Goal: Use online tool/utility: Utilize a website feature to perform a specific function

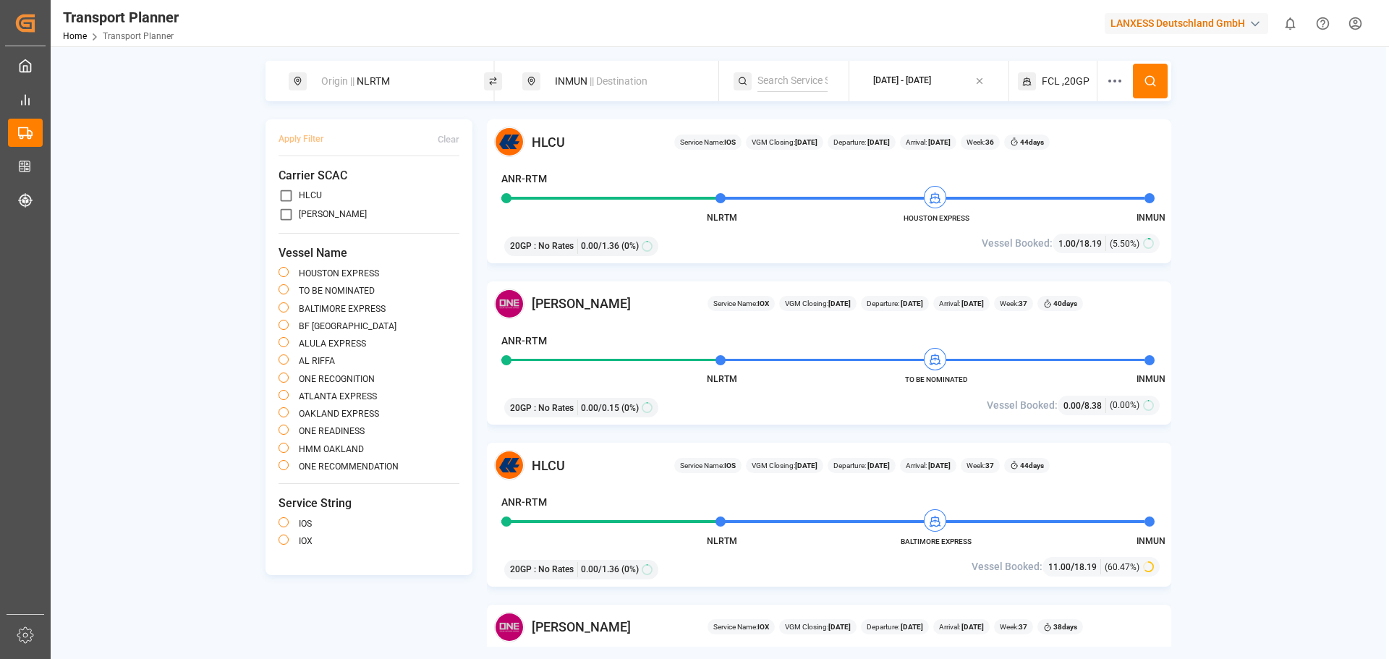
click at [388, 88] on div "Origin || NLRTM" at bounding box center [390, 81] width 156 height 27
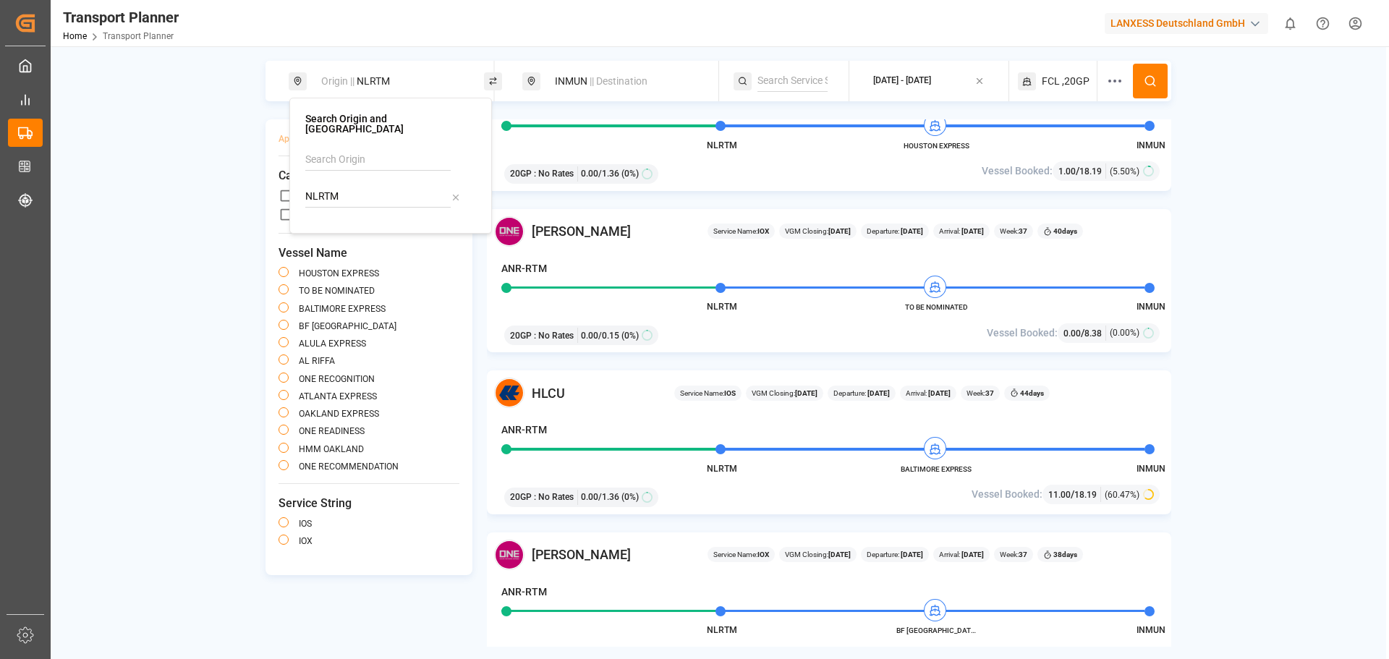
drag, startPoint x: 320, startPoint y: 187, endPoint x: 314, endPoint y: 178, distance: 10.4
click at [302, 186] on div "Search Origin and POL NLRTM" at bounding box center [390, 166] width 202 height 136
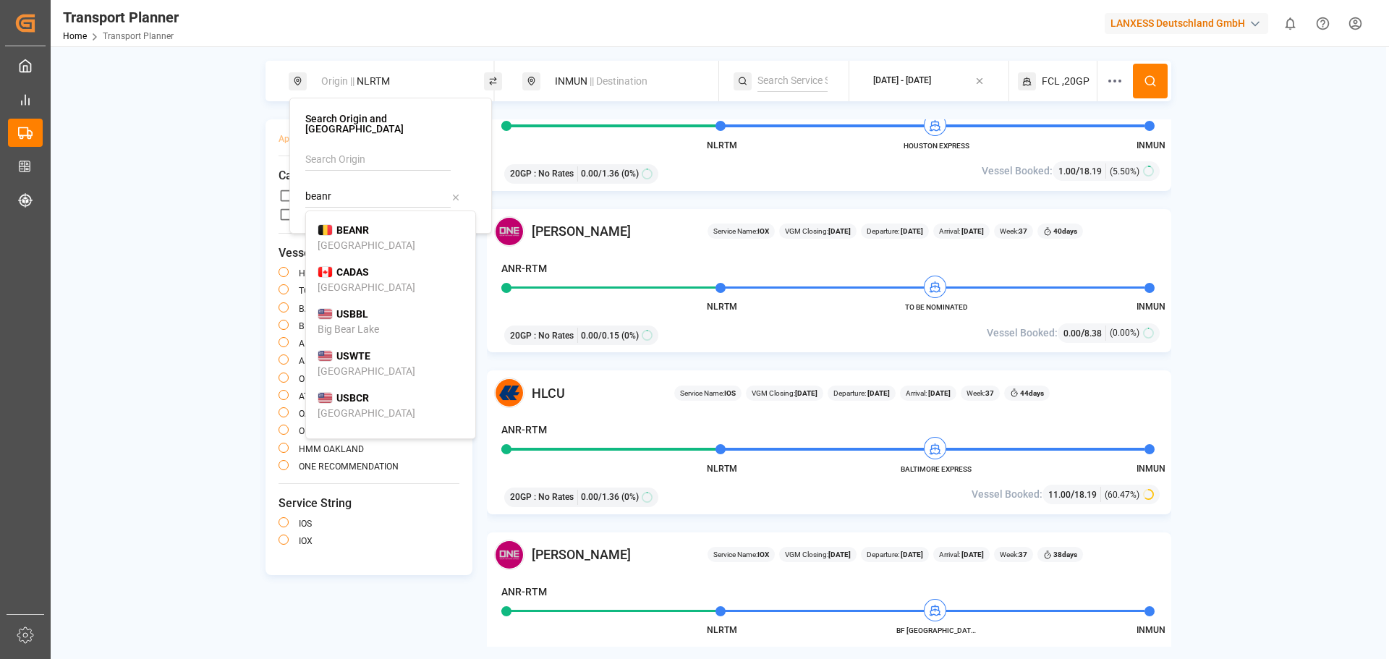
click at [352, 224] on b "BEANR" at bounding box center [352, 230] width 33 height 12
type input "BEANR"
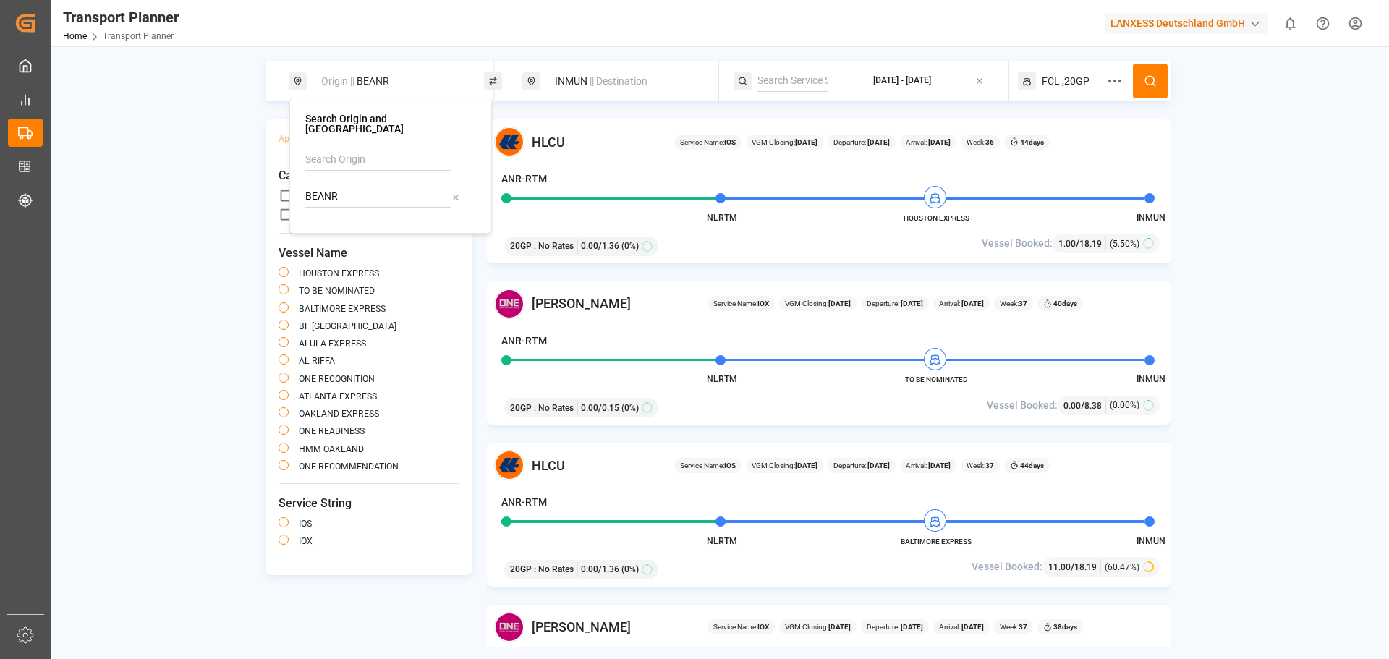
click at [632, 85] on span "|| Destination" at bounding box center [618, 81] width 58 height 12
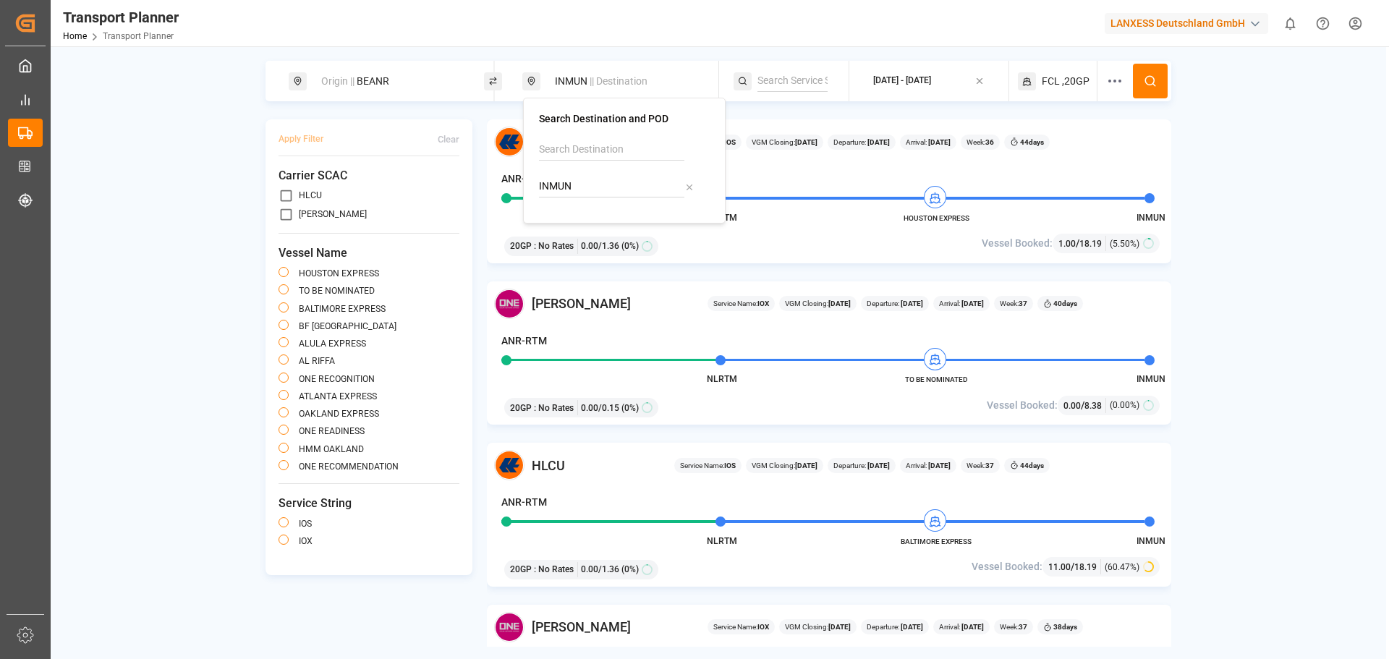
drag, startPoint x: 589, startPoint y: 191, endPoint x: 531, endPoint y: 192, distance: 57.9
click at [531, 192] on div "Search Destination and POD INMUN" at bounding box center [624, 161] width 202 height 126
click at [588, 224] on b "INNSA" at bounding box center [585, 220] width 30 height 12
type input "INNSA"
drag, startPoint x: 1149, startPoint y: 81, endPoint x: 1146, endPoint y: 93, distance: 12.8
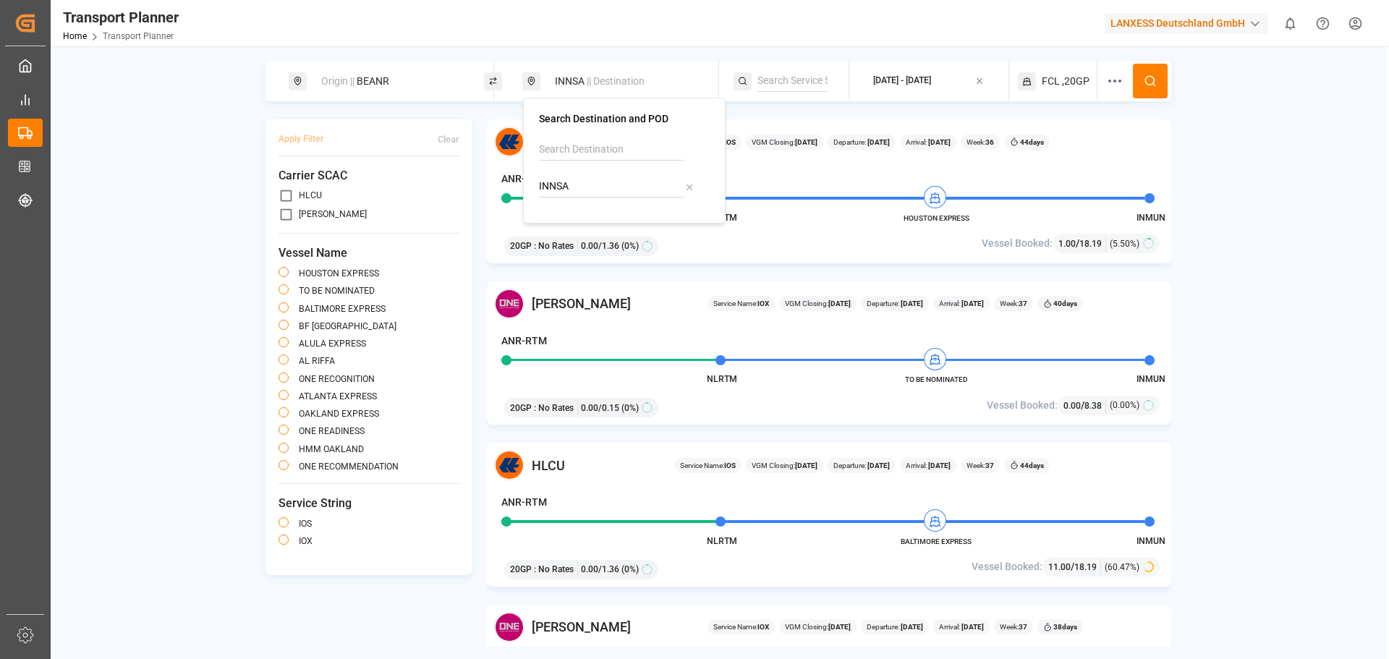
click at [1148, 89] on button at bounding box center [1150, 81] width 35 height 35
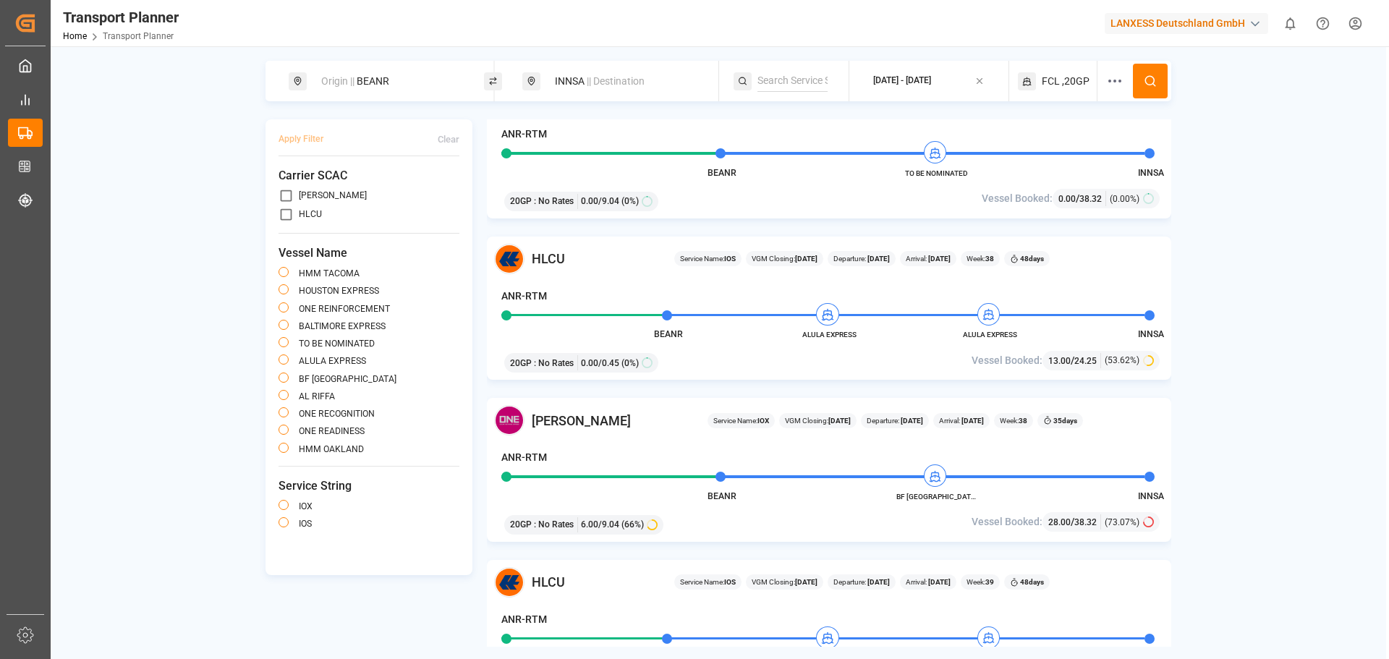
scroll to position [723, 0]
